Goal: Information Seeking & Learning: Learn about a topic

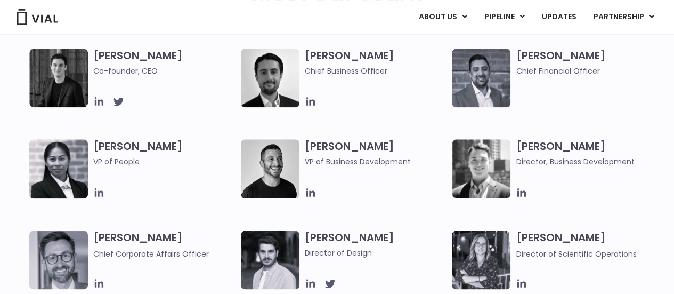
scroll to position [586, 0]
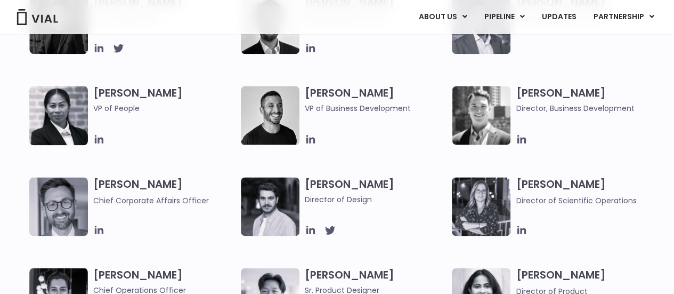
click at [411, 154] on div "Simon Burns Co-founder, CEO Max James Chief Business Officer Samir Meghji Chief…" at bounding box center [346, 222] width 634 height 454
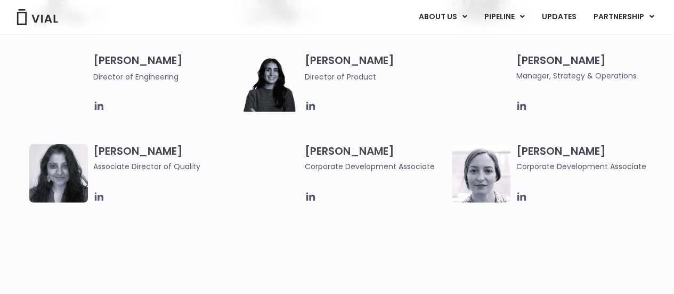
scroll to position [1440, 0]
